Goal: Task Accomplishment & Management: Manage account settings

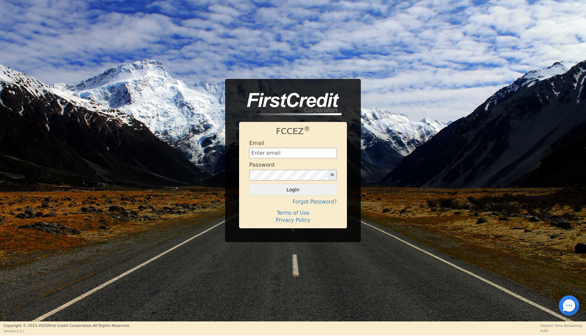
click at [263, 150] on input "text" at bounding box center [292, 153] width 87 height 10
type input "financing@meetinthemiddle.club"
click at [291, 188] on button "Login" at bounding box center [292, 190] width 87 height 12
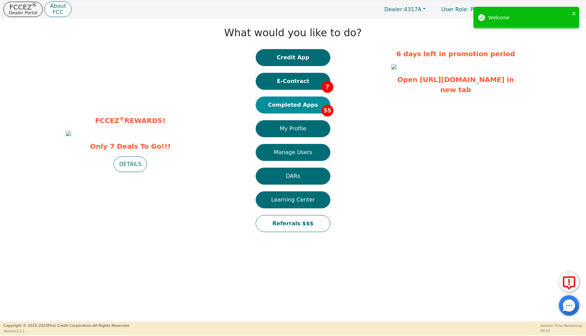
click at [297, 108] on button "Completed Apps 55" at bounding box center [293, 105] width 75 height 17
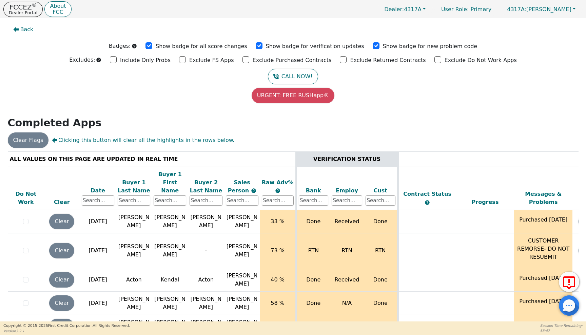
click at [100, 187] on div "Date" at bounding box center [98, 191] width 33 height 8
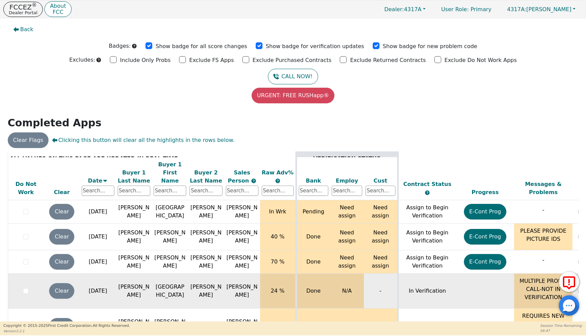
scroll to position [2, 0]
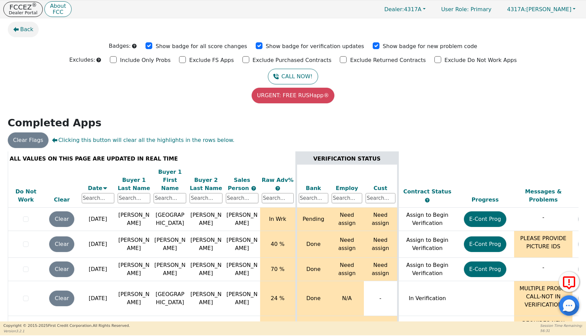
click at [26, 31] on span "Back" at bounding box center [26, 29] width 13 height 8
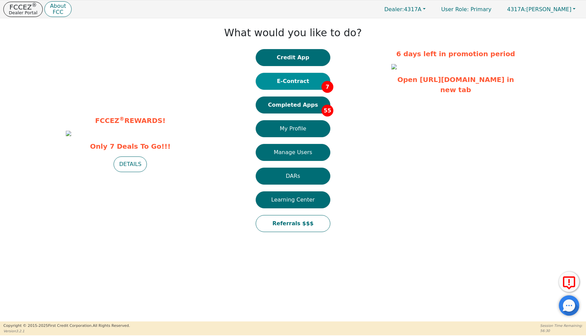
click at [292, 81] on button "E-Contract 7" at bounding box center [293, 81] width 75 height 17
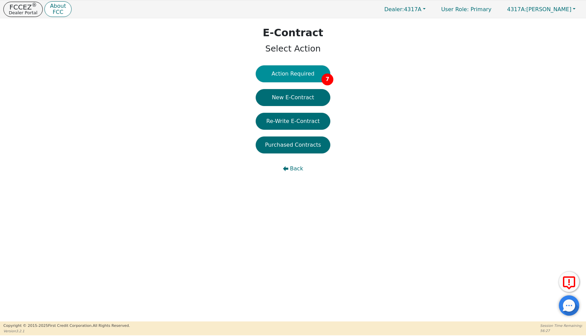
click at [288, 74] on button "Action Required 7" at bounding box center [293, 73] width 75 height 17
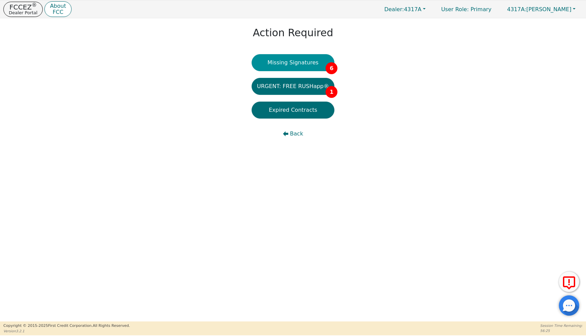
click at [289, 67] on button "Missing Signatures 6" at bounding box center [293, 62] width 83 height 17
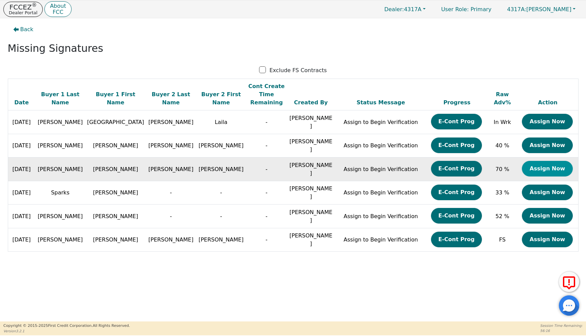
click at [534, 163] on button "Assign Now" at bounding box center [547, 169] width 51 height 16
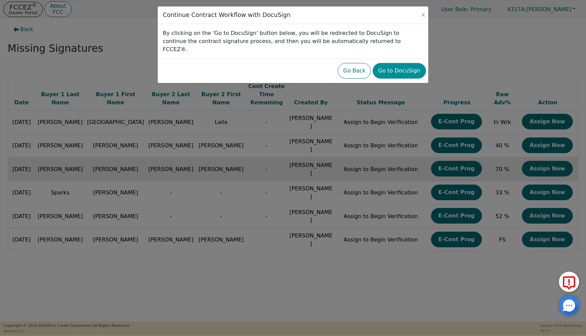
click at [408, 65] on button "Go to DocuSign" at bounding box center [399, 71] width 53 height 16
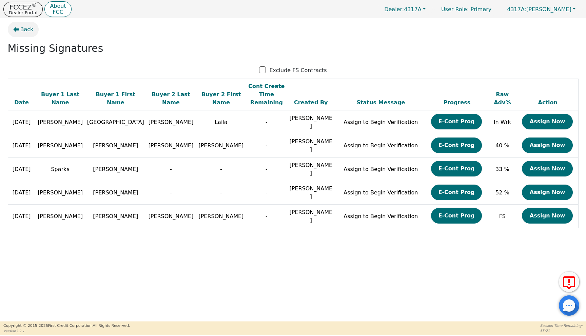
click at [25, 30] on span "Back" at bounding box center [26, 29] width 13 height 8
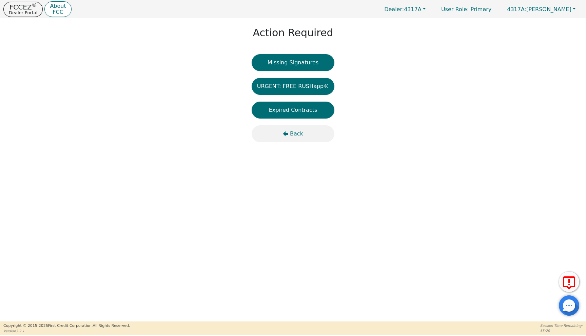
click at [301, 135] on span "Back" at bounding box center [296, 134] width 13 height 8
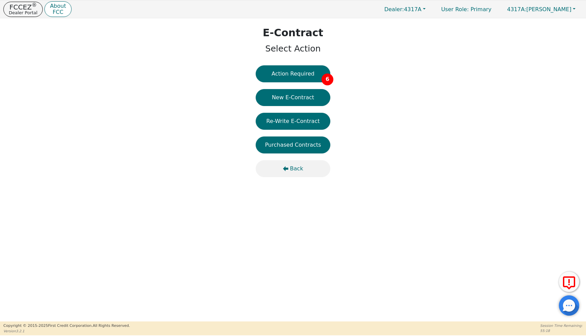
click at [293, 168] on span "Back" at bounding box center [296, 169] width 13 height 8
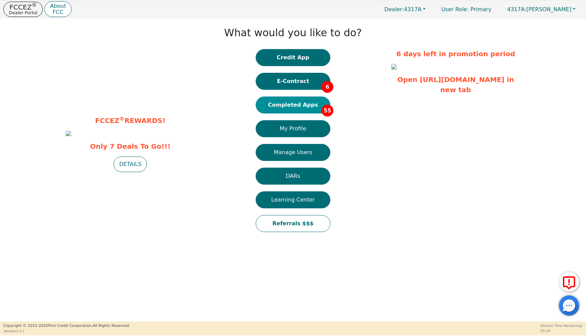
click at [296, 107] on button "Completed Apps 55" at bounding box center [293, 105] width 75 height 17
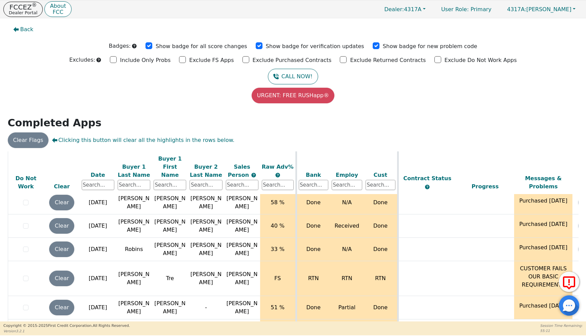
scroll to position [96, 0]
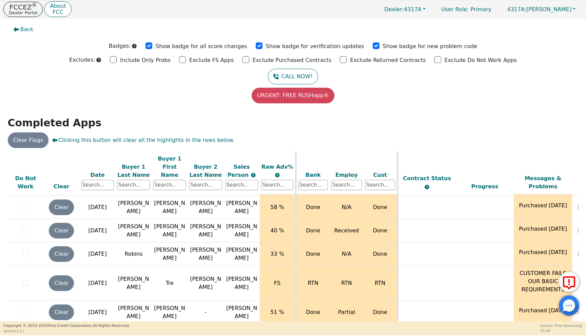
click at [99, 171] on div "Date" at bounding box center [97, 175] width 33 height 8
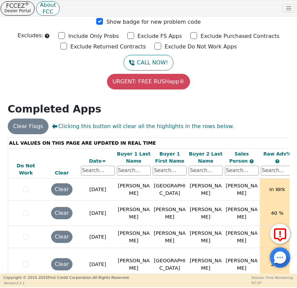
scroll to position [44, 0]
